Goal: Task Accomplishment & Management: Use online tool/utility

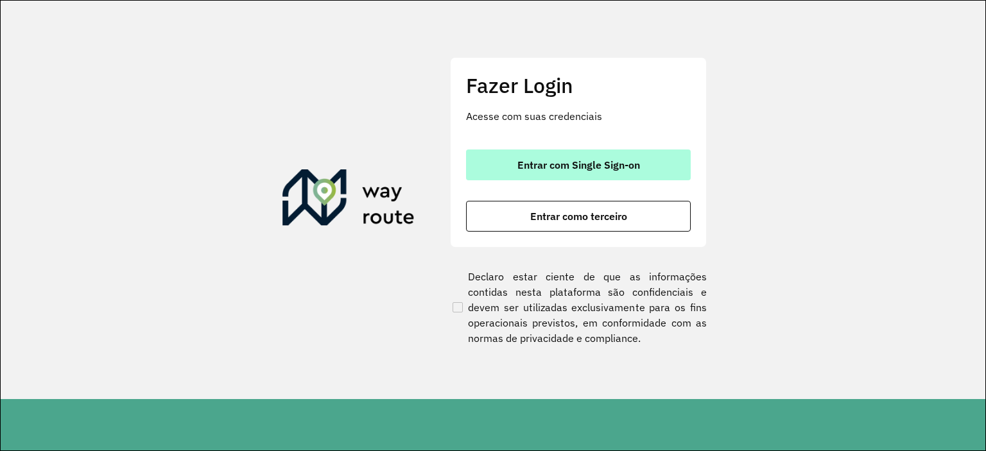
click at [546, 160] on span "Entrar com Single Sign-on" at bounding box center [579, 165] width 123 height 10
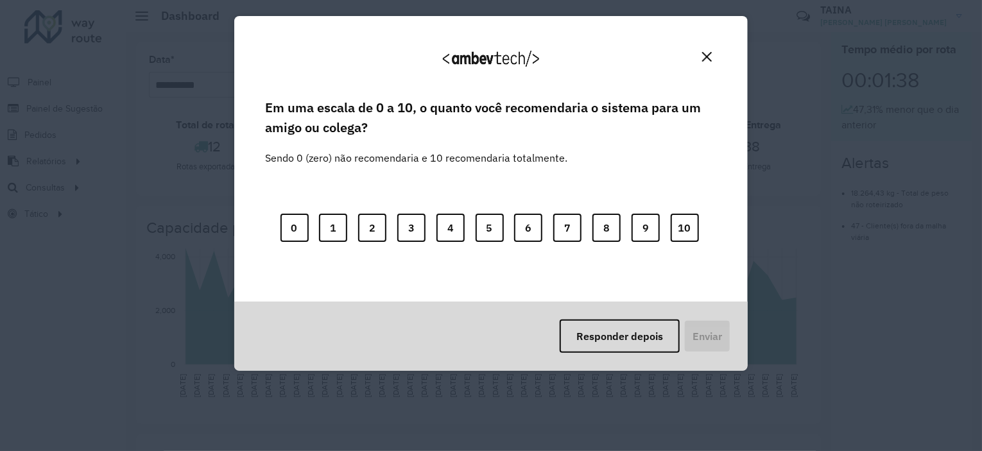
click at [704, 50] on button "Close" at bounding box center [707, 57] width 20 height 20
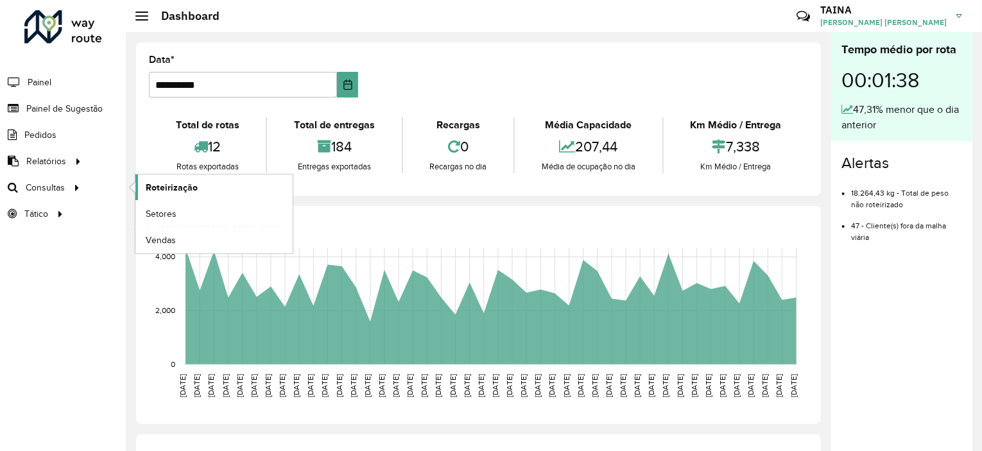
click at [152, 186] on span "Roteirização" at bounding box center [172, 187] width 52 height 13
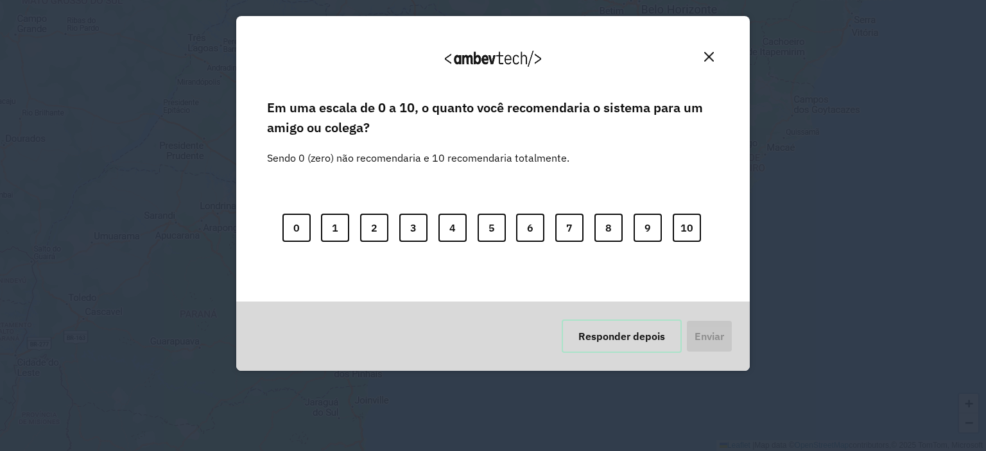
click at [621, 338] on button "Responder depois" at bounding box center [622, 336] width 120 height 33
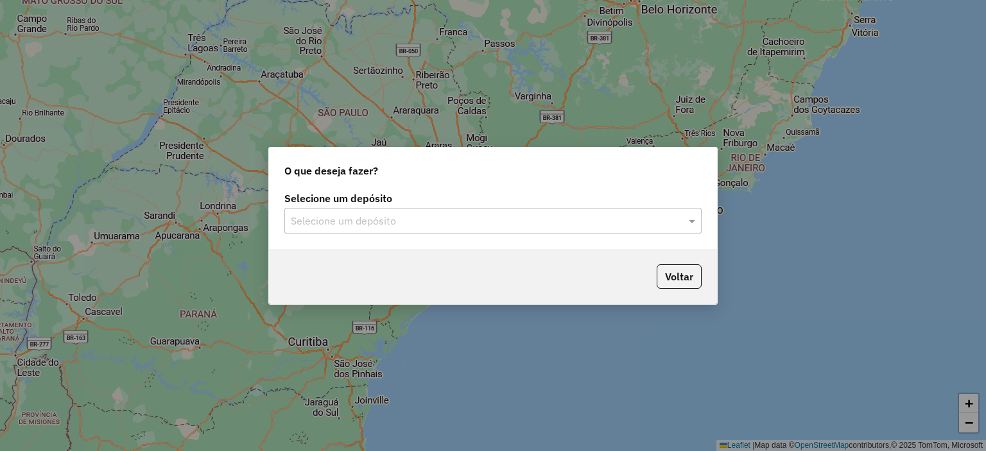
click at [521, 222] on input "text" at bounding box center [480, 221] width 379 height 15
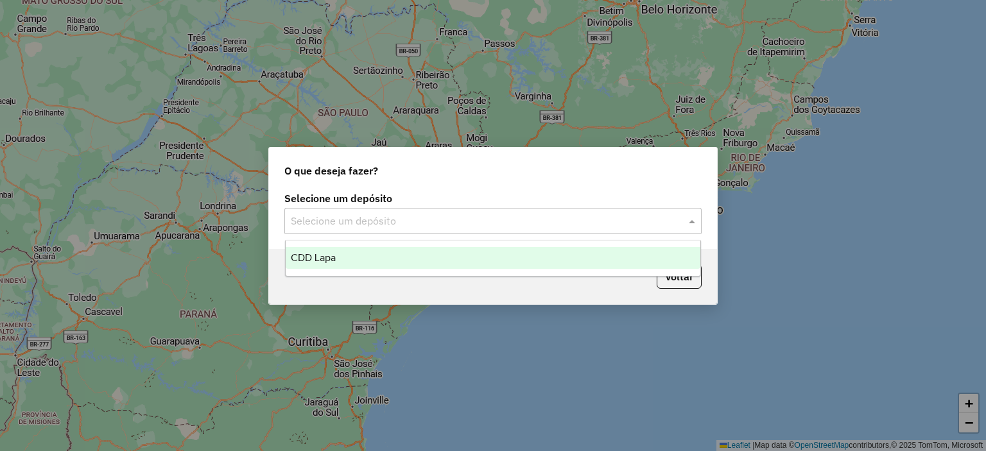
click at [460, 259] on div "CDD Lapa" at bounding box center [493, 258] width 415 height 22
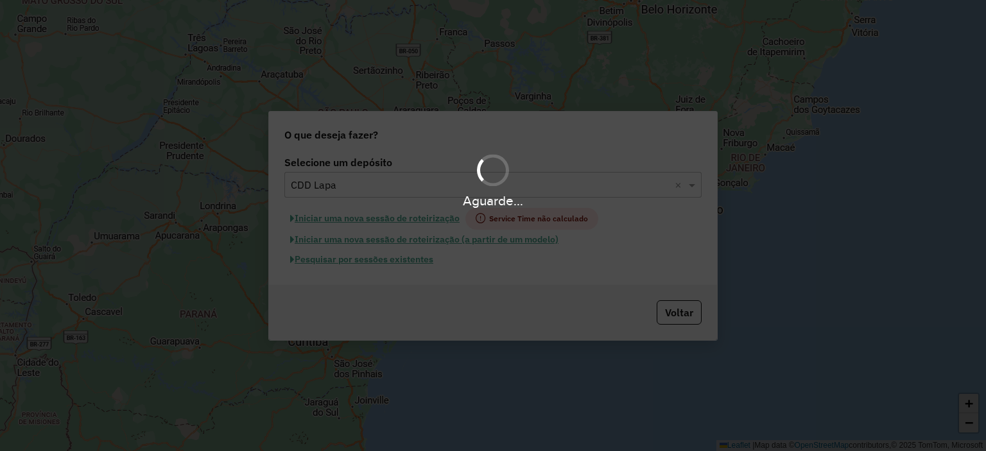
click at [331, 261] on div "Aguarde..." at bounding box center [493, 225] width 986 height 451
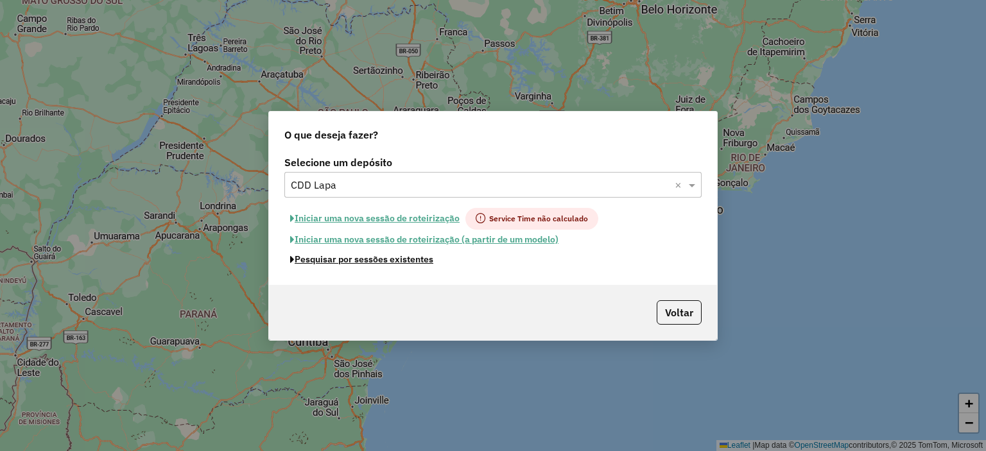
click at [331, 261] on button "Pesquisar por sessões existentes" at bounding box center [361, 260] width 155 height 20
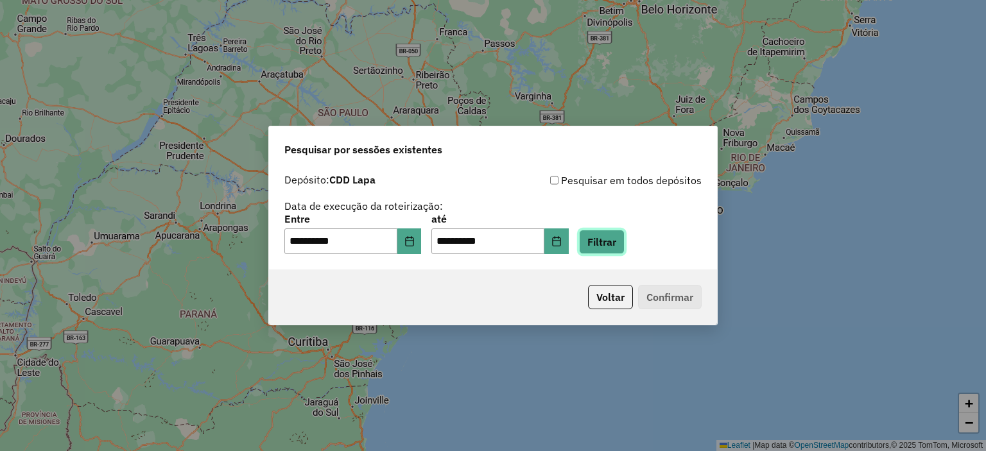
click at [608, 236] on button "Filtrar" at bounding box center [602, 242] width 46 height 24
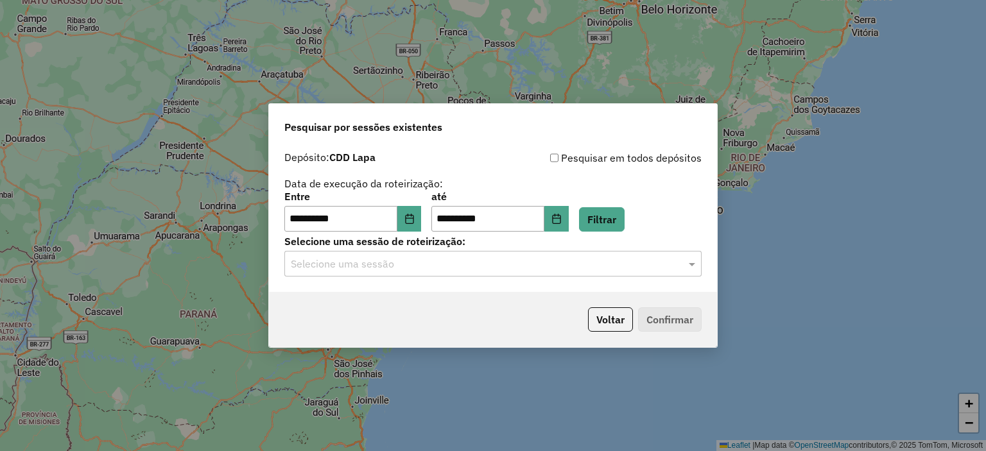
click at [427, 269] on input "text" at bounding box center [480, 264] width 379 height 15
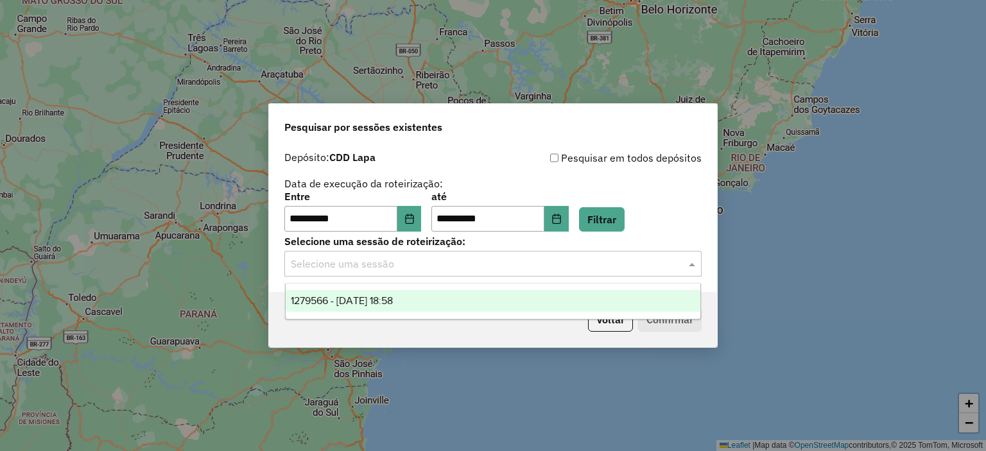
drag, startPoint x: 419, startPoint y: 301, endPoint x: 426, endPoint y: 299, distance: 7.9
click at [423, 300] on div "1279566 - [DATE] 18:58" at bounding box center [493, 301] width 415 height 22
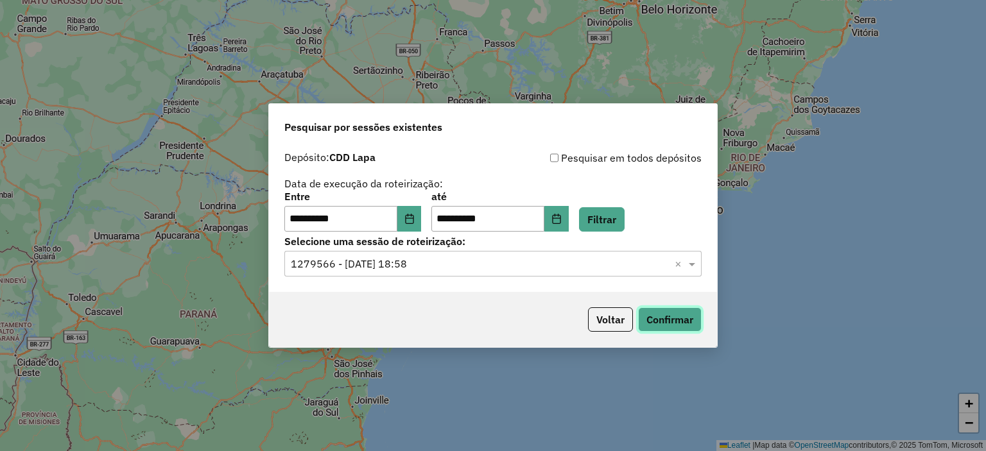
click at [663, 321] on button "Confirmar" at bounding box center [670, 320] width 64 height 24
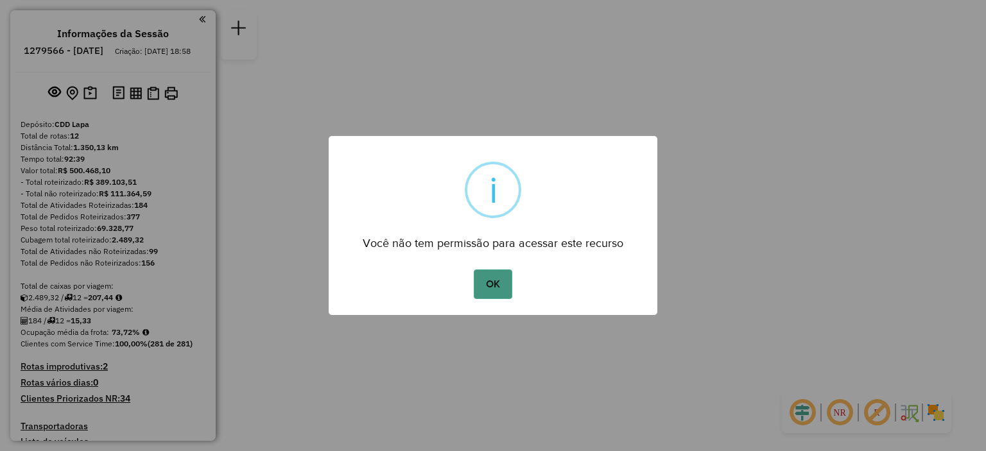
click at [504, 281] on button "OK" at bounding box center [493, 285] width 38 height 30
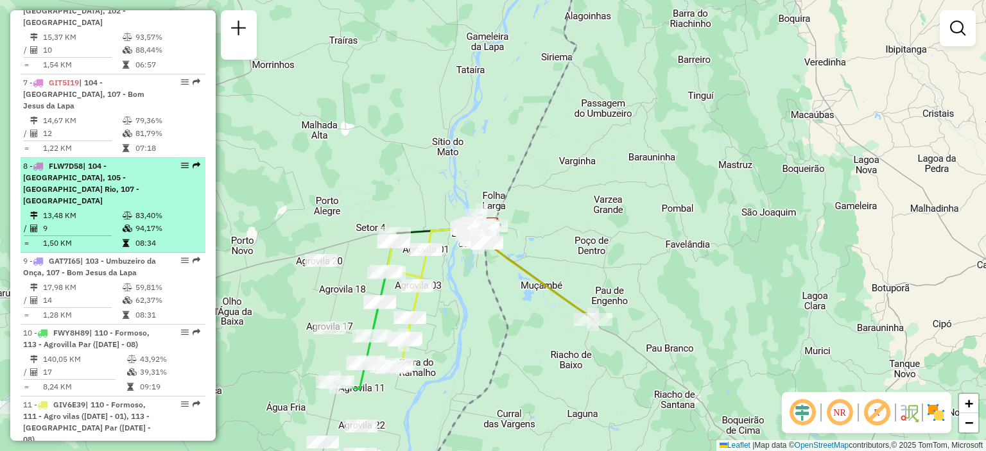
scroll to position [1092, 0]
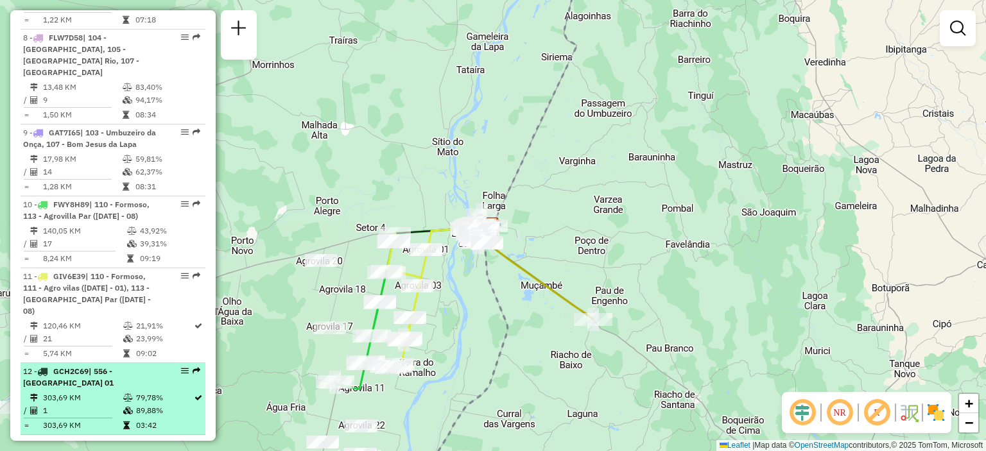
click at [167, 366] on div "12 - GCH2C69 | 556 - Carinhanha 01" at bounding box center [113, 377] width 180 height 23
select select "**********"
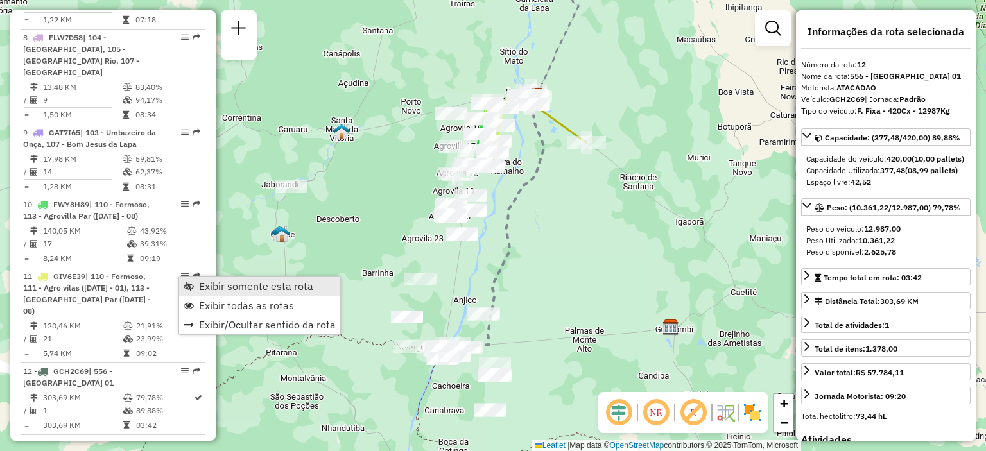
click at [205, 283] on span "Exibir somente esta rota" at bounding box center [256, 286] width 114 height 10
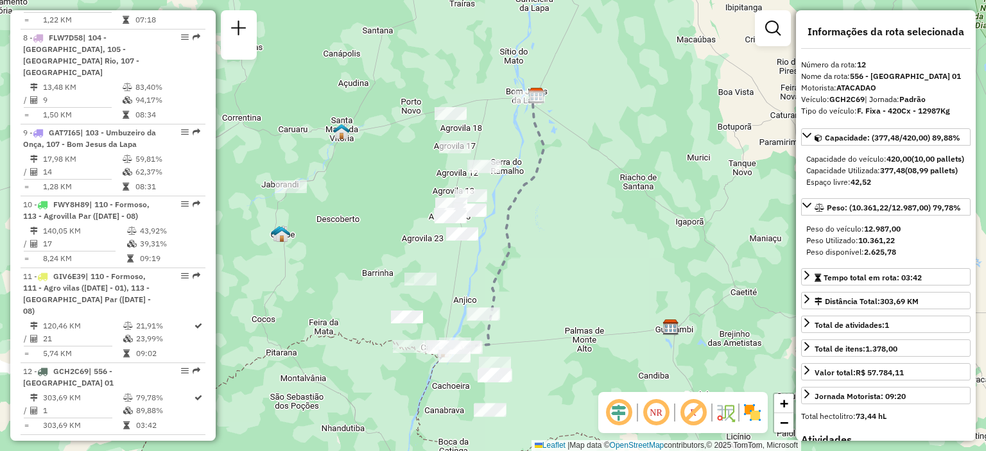
click at [660, 414] on em at bounding box center [656, 412] width 31 height 31
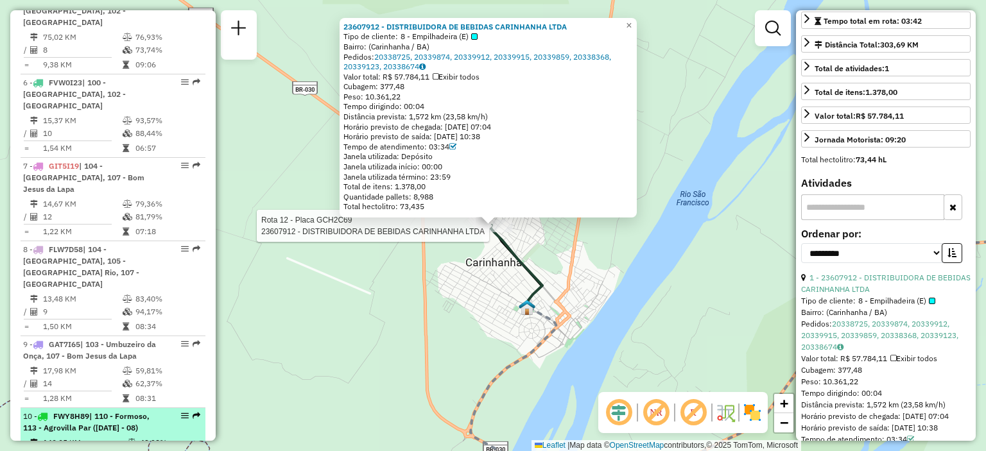
scroll to position [944, 0]
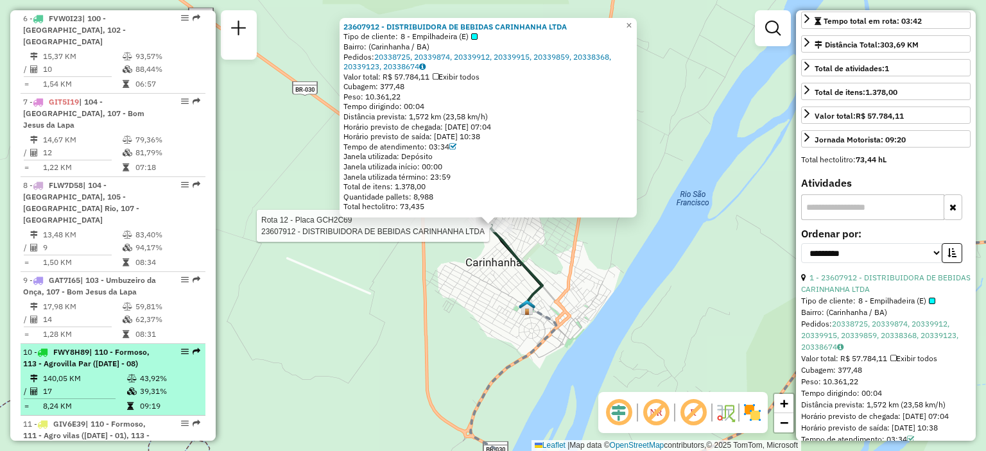
click at [91, 347] on span "| 110 - Formoso, 113 - Agrovilla Par (02 - 04 - 06 - 08)" at bounding box center [86, 357] width 126 height 21
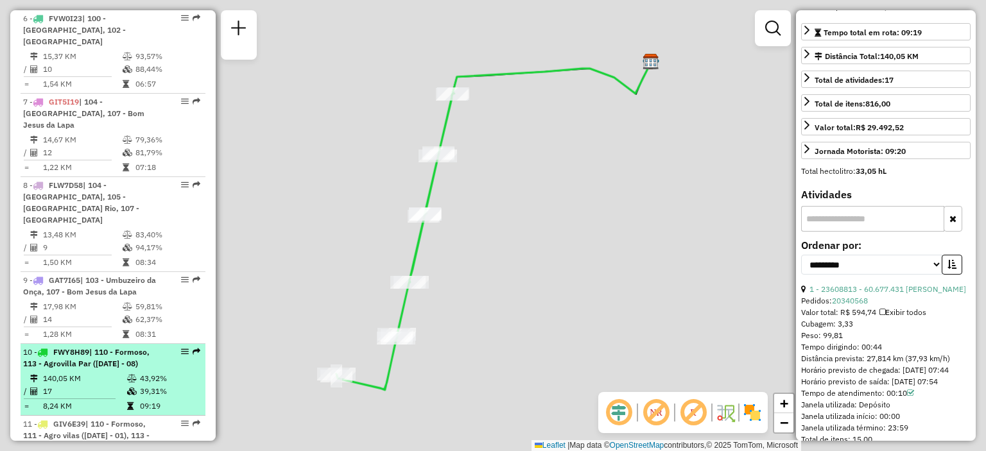
scroll to position [268, 0]
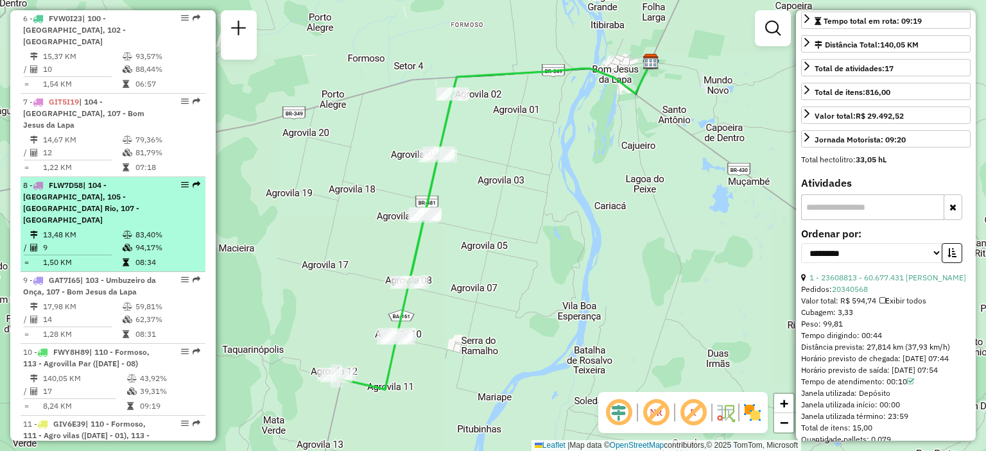
click at [116, 177] on li "8 - FLW7D58 | 104 - Brasilandia, 105 - Beira Rio, 107 - Bom Jesus da Lapa 13,48…" at bounding box center [113, 224] width 185 height 95
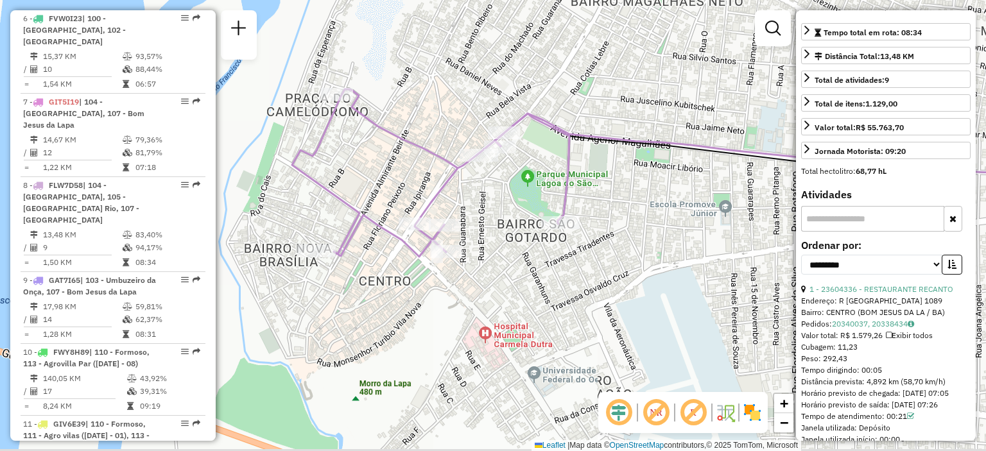
drag, startPoint x: 358, startPoint y: 196, endPoint x: 406, endPoint y: 188, distance: 48.2
click at [398, 169] on div "Janela de atendimento Grade de atendimento Capacidade Transportadoras Veículos …" at bounding box center [493, 225] width 986 height 451
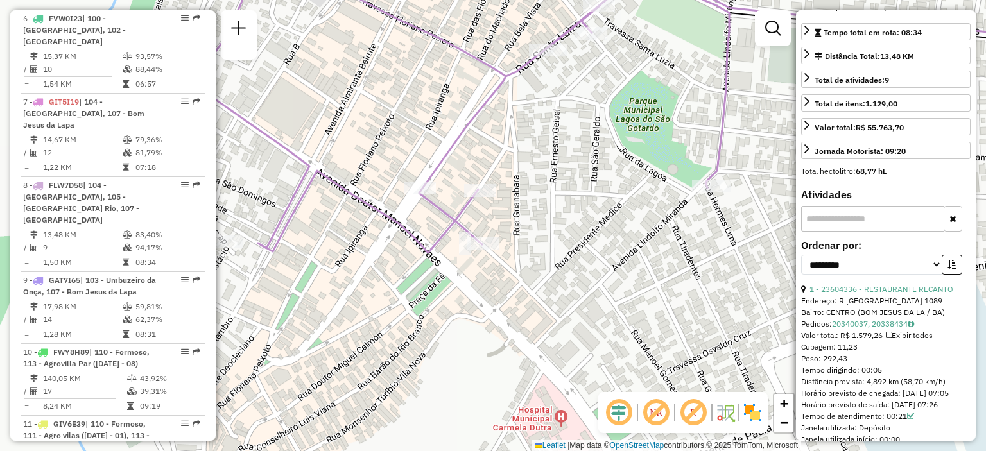
drag, startPoint x: 512, startPoint y: 207, endPoint x: 565, endPoint y: 199, distance: 53.2
click at [565, 199] on div "Janela de atendimento Grade de atendimento Capacidade Transportadoras Veículos …" at bounding box center [493, 225] width 986 height 451
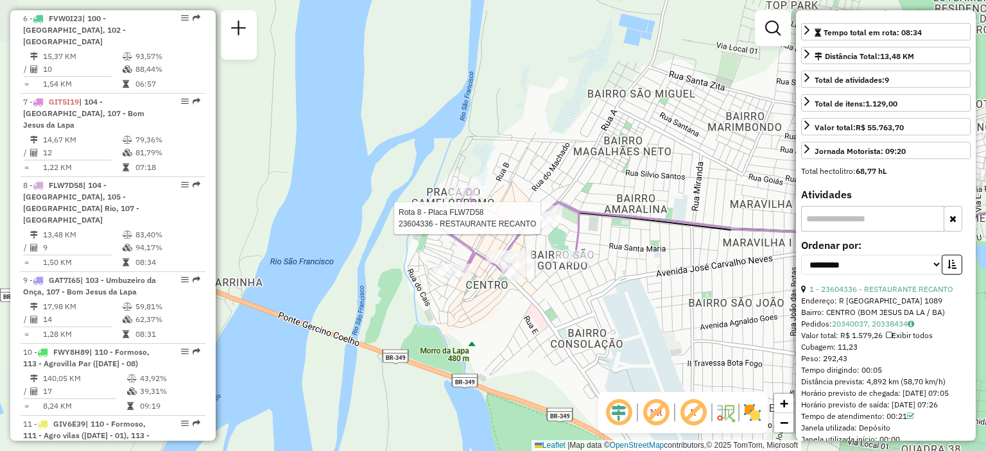
drag, startPoint x: 583, startPoint y: 177, endPoint x: 563, endPoint y: 216, distance: 44.2
click at [551, 225] on div at bounding box center [544, 218] width 32 height 13
